Goal: Find specific page/section: Find specific page/section

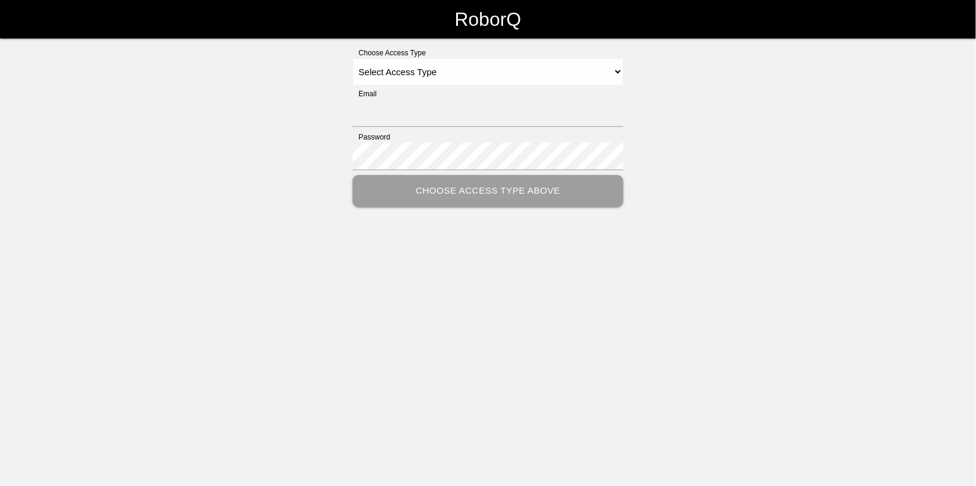
type input "[EMAIL_ADDRESS][DOMAIN_NAME]"
click at [484, 64] on select "Select Access Type Admin Customer Supervisor Worker" at bounding box center [488, 71] width 271 height 27
select select "Admin"
click at [353, 58] on select "Select Access Type Admin Customer Supervisor Worker" at bounding box center [488, 71] width 271 height 27
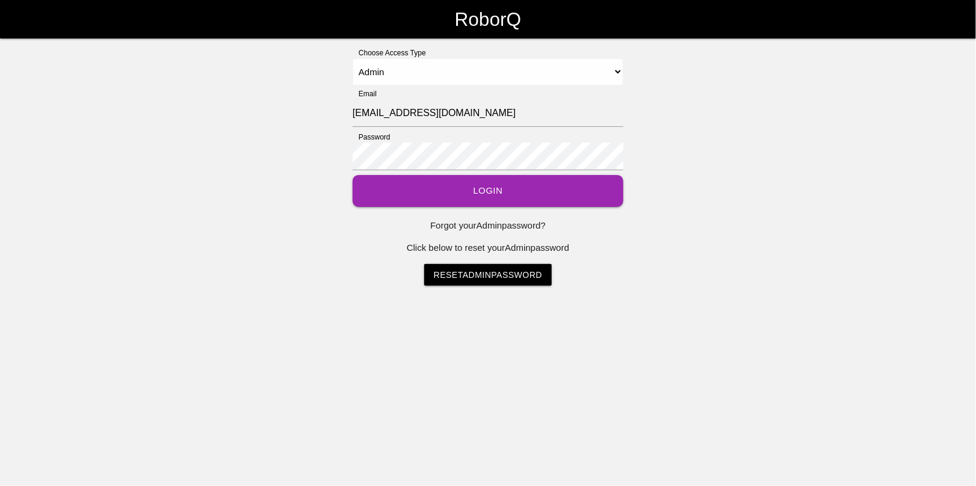
click at [493, 196] on button "Login" at bounding box center [488, 191] width 271 height 32
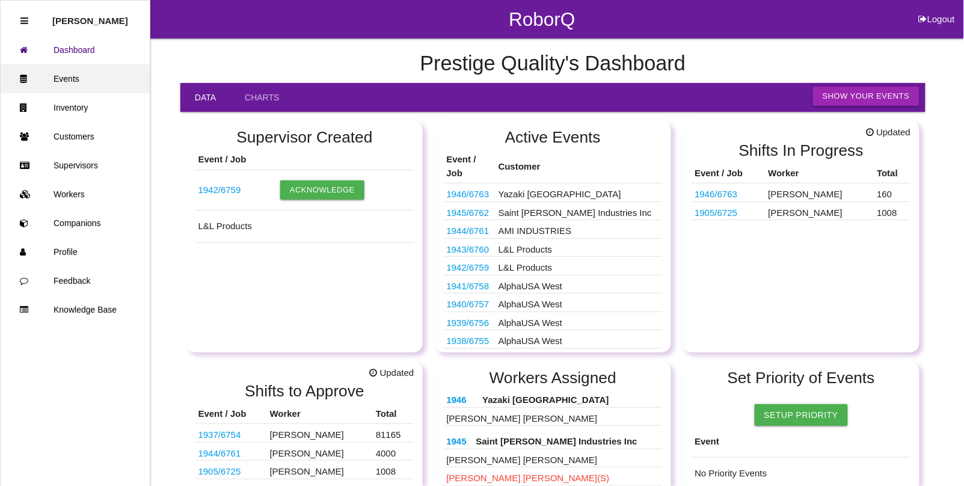
click at [75, 79] on link "Events" at bounding box center [75, 78] width 149 height 29
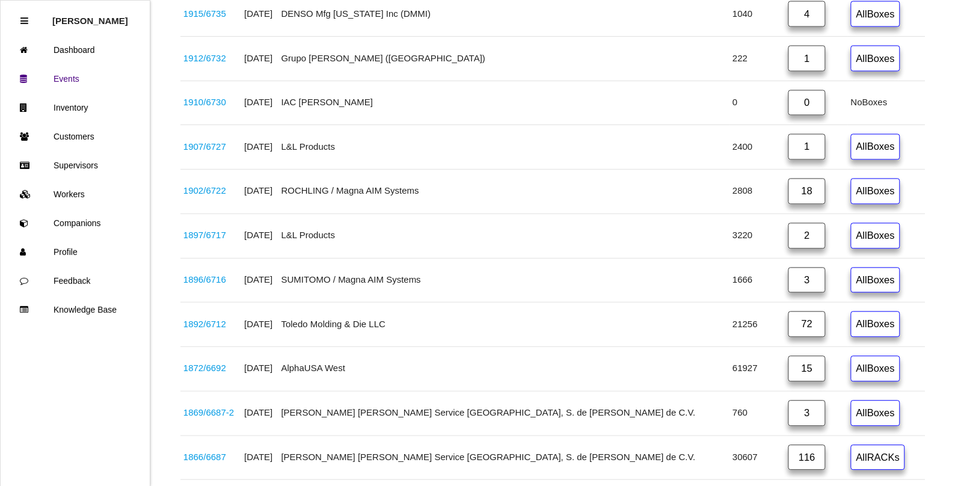
scroll to position [1880, 0]
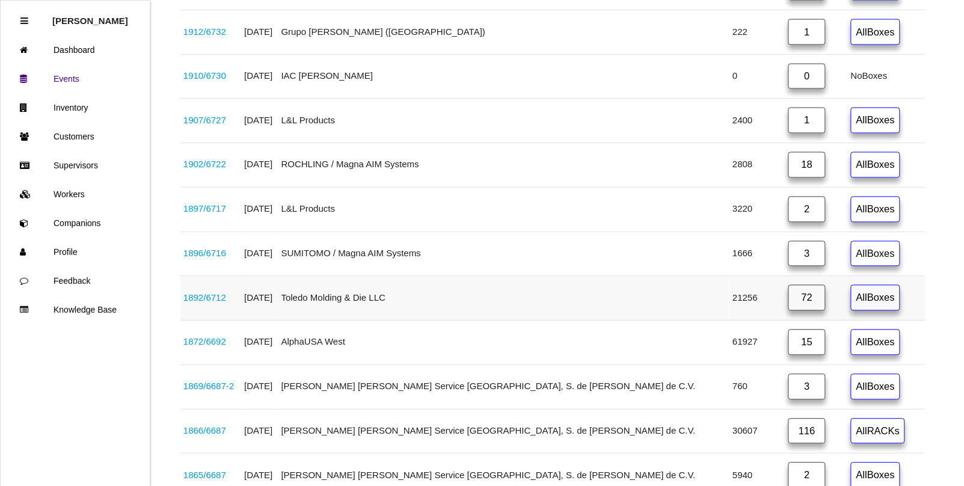
click at [789, 311] on link "72" at bounding box center [807, 298] width 37 height 26
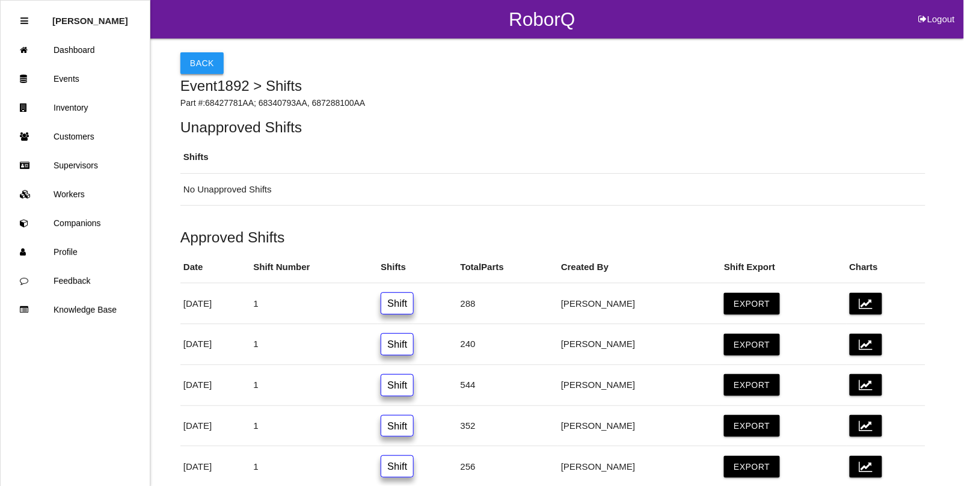
click at [208, 61] on button "Back" at bounding box center [201, 63] width 43 height 22
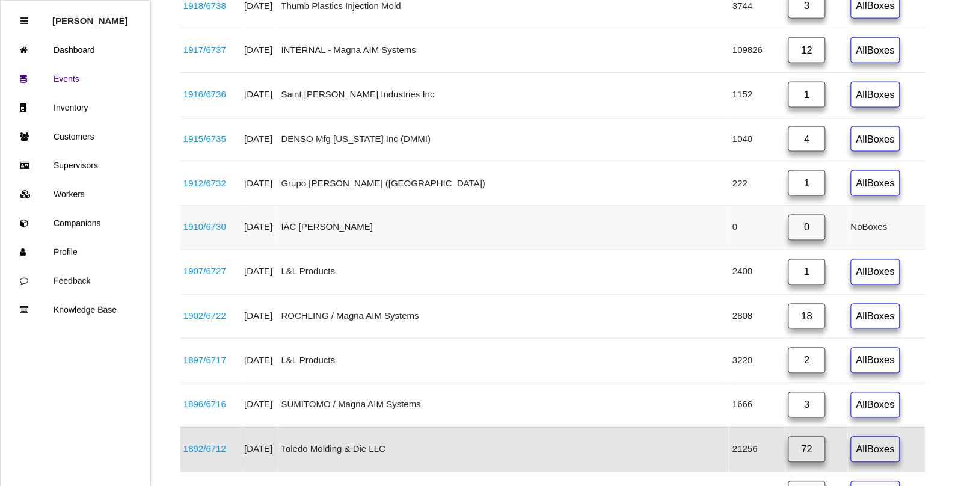
scroll to position [1842, 0]
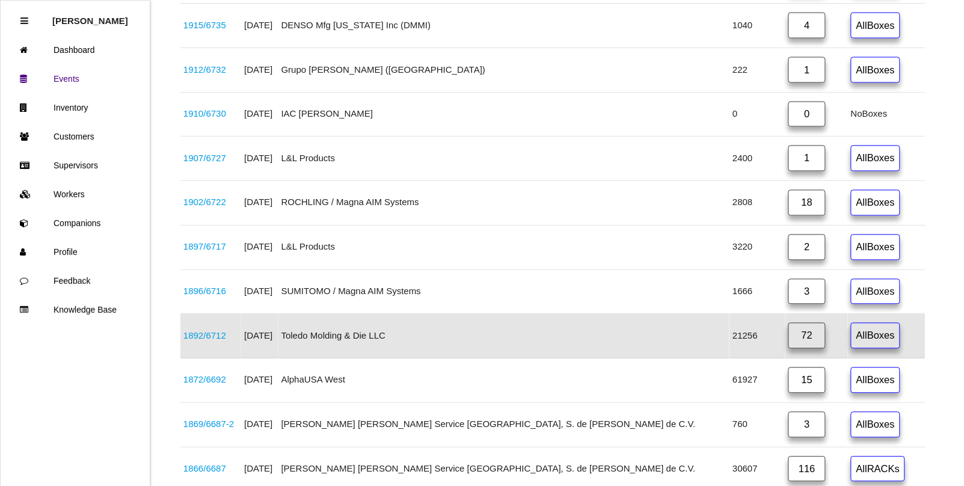
click at [221, 341] on link "1892 / 6712" at bounding box center [205, 336] width 43 height 10
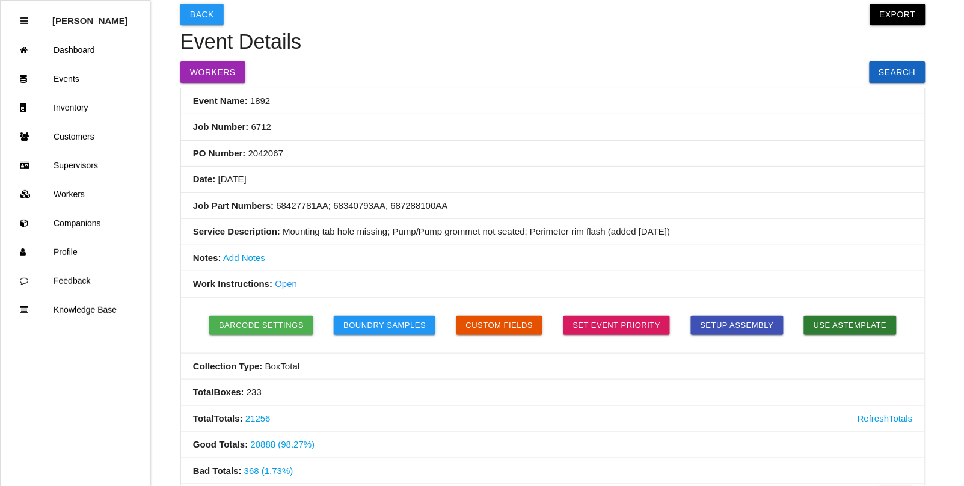
scroll to position [75, 0]
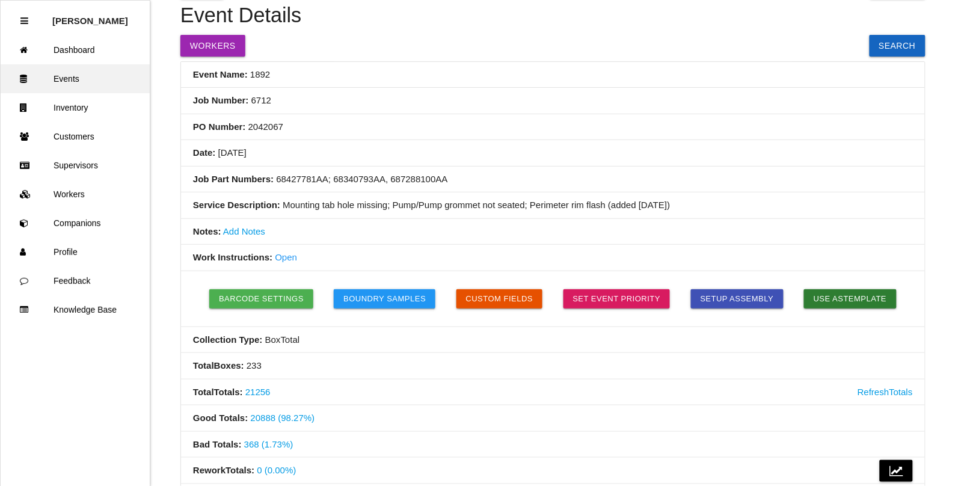
click at [67, 78] on link "Events" at bounding box center [75, 78] width 149 height 29
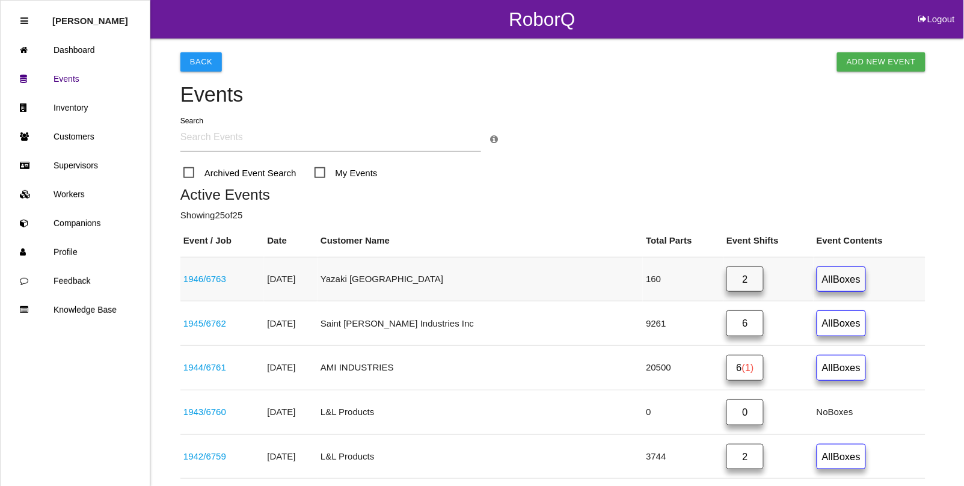
click at [190, 280] on link "1946 / 6763" at bounding box center [205, 279] width 43 height 10
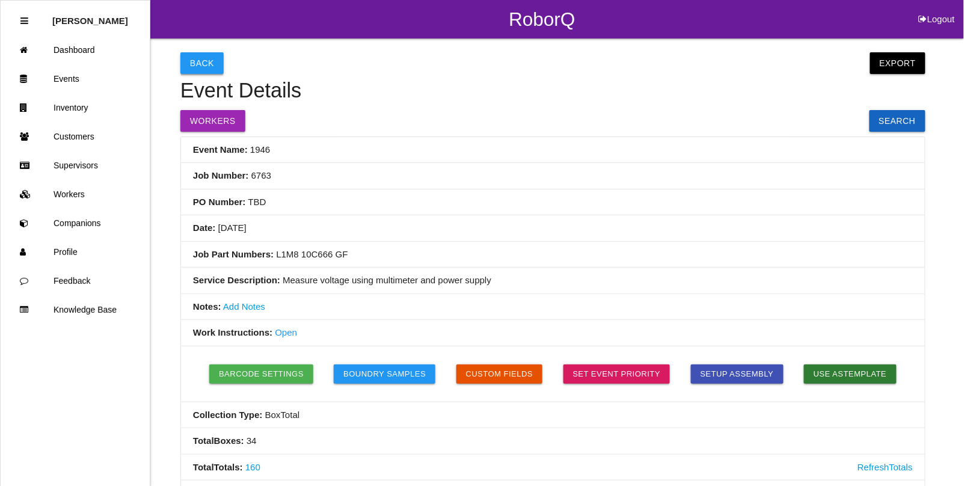
click at [214, 68] on button "Back" at bounding box center [201, 63] width 43 height 22
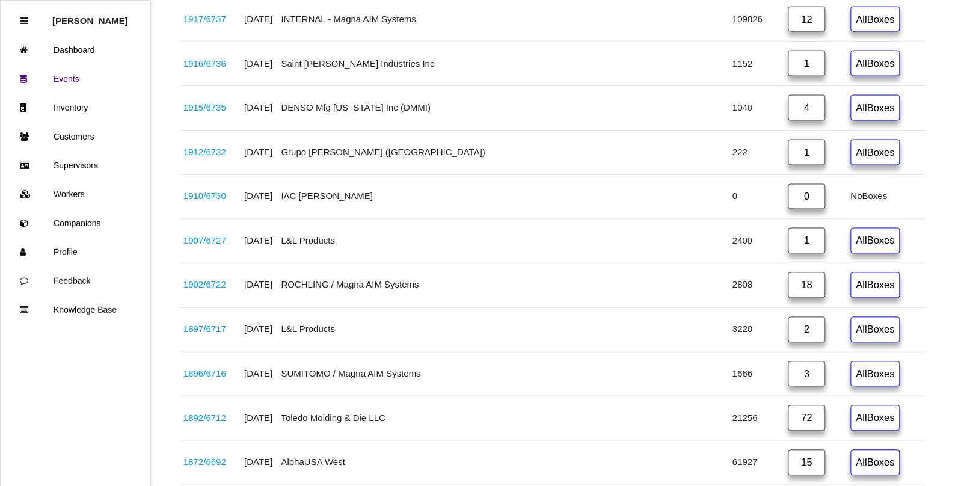
scroll to position [1835, 0]
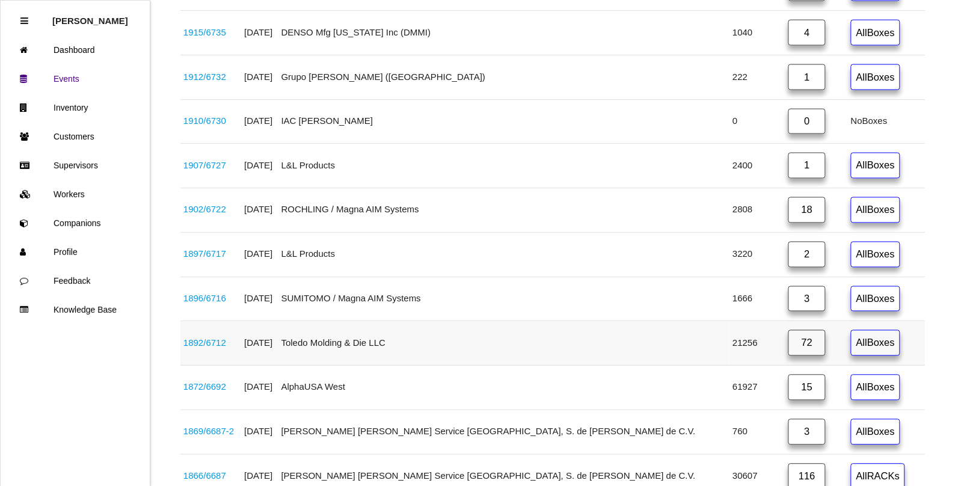
click at [789, 356] on link "72" at bounding box center [807, 343] width 37 height 26
